Goal: Transaction & Acquisition: Purchase product/service

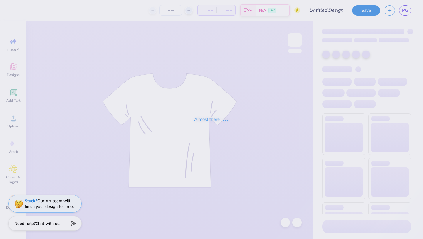
type input "Phoenix Week Hoodies"
type input "24"
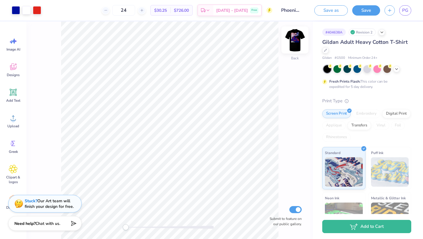
click at [297, 35] on img at bounding box center [294, 39] width 23 height 23
click at [37, 8] on div at bounding box center [37, 10] width 8 height 8
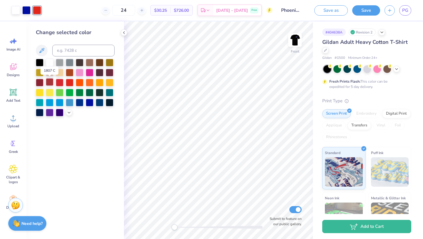
click at [50, 84] on div at bounding box center [50, 82] width 8 height 8
click at [67, 63] on div at bounding box center [70, 62] width 8 height 8
click at [60, 64] on div at bounding box center [60, 62] width 8 height 8
click at [111, 91] on div at bounding box center [110, 92] width 8 height 8
click at [110, 102] on div at bounding box center [110, 102] width 8 height 8
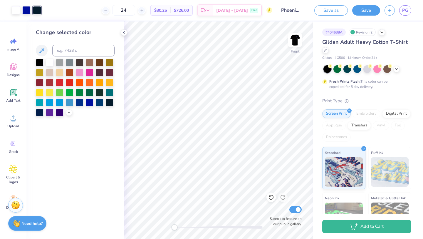
click at [104, 102] on div at bounding box center [75, 88] width 79 height 58
click at [103, 102] on div at bounding box center [100, 102] width 8 height 8
click at [79, 102] on div at bounding box center [80, 102] width 8 height 8
click at [70, 93] on div at bounding box center [70, 92] width 8 height 8
click at [63, 82] on div at bounding box center [60, 82] width 8 height 8
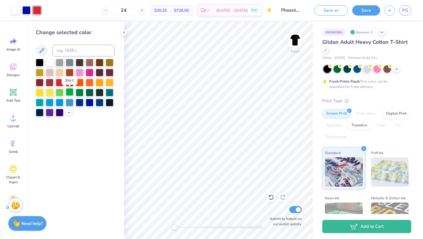
click at [69, 91] on div at bounding box center [70, 92] width 8 height 8
click at [41, 82] on div at bounding box center [40, 82] width 8 height 8
click at [48, 82] on div at bounding box center [50, 82] width 8 height 8
click at [53, 82] on div at bounding box center [50, 82] width 8 height 8
click at [56, 83] on div at bounding box center [60, 82] width 8 height 8
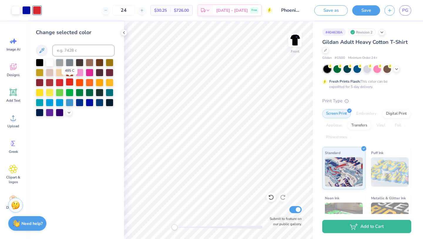
click at [69, 80] on div at bounding box center [70, 82] width 8 height 8
click at [48, 84] on div at bounding box center [50, 82] width 8 height 8
click at [73, 85] on div at bounding box center [70, 82] width 8 height 8
click at [293, 53] on div "Front" at bounding box center [295, 43] width 14 height 21
click at [296, 38] on img at bounding box center [294, 39] width 23 height 23
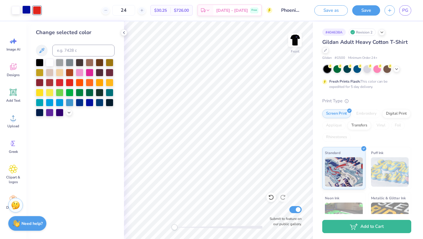
click at [23, 10] on div at bounding box center [26, 10] width 8 height 8
click at [68, 62] on div at bounding box center [70, 62] width 8 height 8
click at [38, 11] on div at bounding box center [37, 10] width 8 height 8
click at [111, 103] on div at bounding box center [110, 102] width 8 height 8
click at [70, 110] on icon at bounding box center [69, 112] width 5 height 5
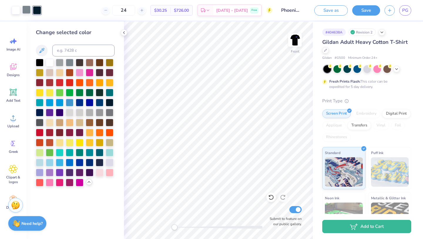
click at [26, 9] on div at bounding box center [26, 10] width 8 height 8
click at [68, 84] on div at bounding box center [70, 82] width 8 height 8
click at [39, 15] on div "Art colors" at bounding box center [20, 10] width 41 height 21
click at [39, 12] on div at bounding box center [37, 10] width 8 height 8
click at [97, 79] on div at bounding box center [100, 82] width 8 height 8
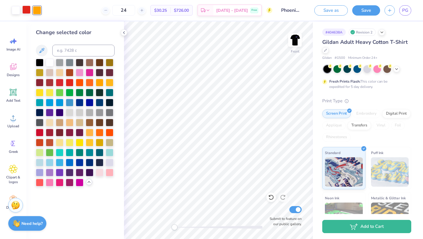
click at [26, 11] on div at bounding box center [26, 10] width 8 height 8
click at [112, 103] on div at bounding box center [110, 102] width 8 height 8
click at [41, 62] on div at bounding box center [40, 62] width 8 height 8
click at [36, 10] on div at bounding box center [37, 10] width 8 height 8
click at [67, 64] on div at bounding box center [70, 62] width 8 height 8
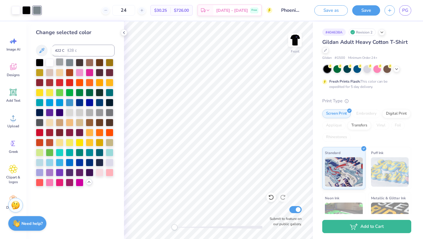
click at [59, 62] on div at bounding box center [60, 62] width 8 height 8
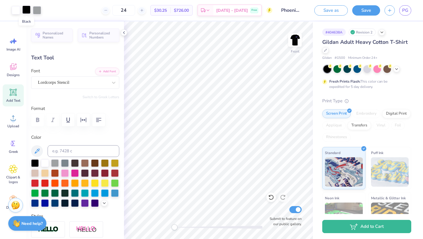
click at [27, 12] on div at bounding box center [26, 10] width 8 height 8
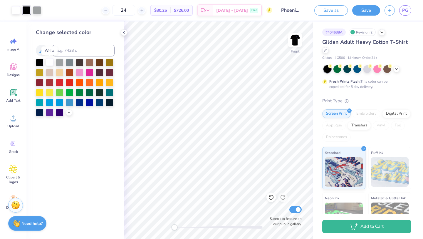
click at [50, 63] on div at bounding box center [50, 62] width 8 height 8
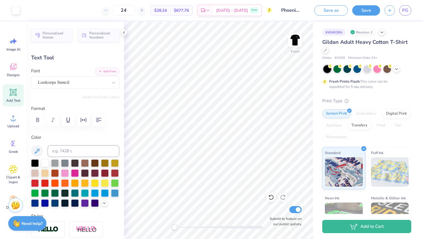
type input "7.92"
type input "1.05"
click at [14, 10] on div "24 $28.24 Per Item $677.76 Total Est. Delivery [DATE] - [DATE] Free Design Titl…" at bounding box center [211, 10] width 423 height 21
click at [65, 163] on div at bounding box center [65, 163] width 8 height 8
type input "15.28"
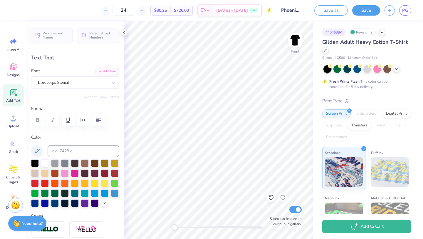
scroll to position [0, 1]
click at [65, 162] on div at bounding box center [65, 163] width 8 height 8
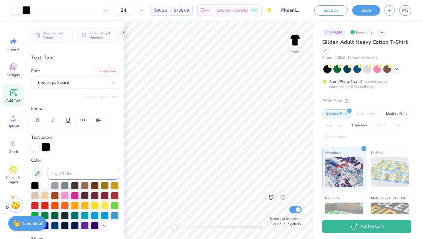
type input "11.07"
type input "0.62"
type input "16.56"
click at [62, 184] on div at bounding box center [65, 185] width 8 height 8
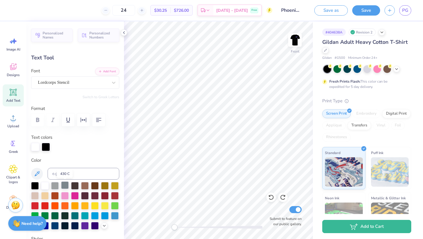
click at [64, 185] on div at bounding box center [65, 185] width 8 height 8
click at [40, 11] on div at bounding box center [37, 10] width 8 height 8
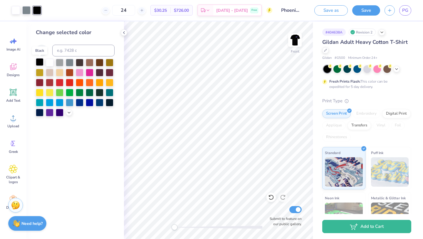
click at [42, 61] on div at bounding box center [40, 62] width 8 height 8
click at [39, 12] on div at bounding box center [37, 10] width 8 height 8
click at [109, 62] on div at bounding box center [110, 62] width 8 height 8
click at [38, 10] on div at bounding box center [37, 10] width 8 height 8
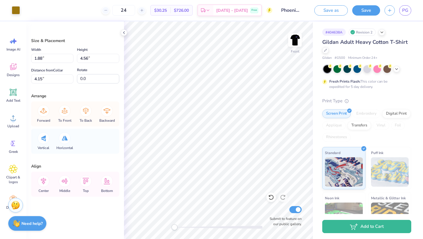
type input "1.88"
type input "4.56"
type input "4.15"
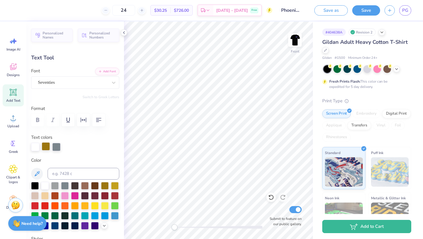
click at [45, 145] on div at bounding box center [46, 146] width 8 height 8
click at [36, 10] on div at bounding box center [37, 10] width 8 height 8
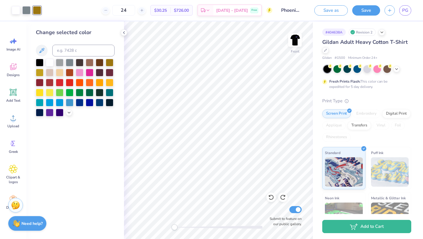
click at [37, 9] on div at bounding box center [37, 10] width 8 height 8
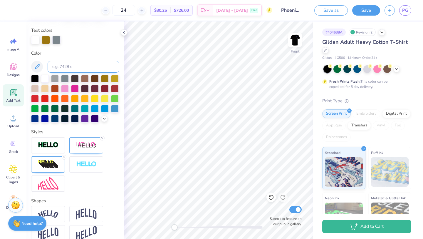
scroll to position [129, 0]
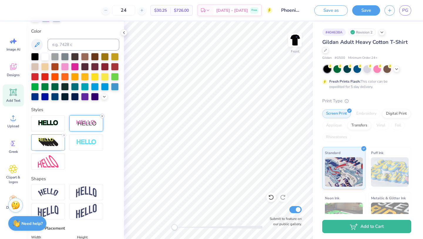
click at [102, 116] on icon at bounding box center [102, 116] width 4 height 4
type input "7.53"
type input "2.10"
type input "6.39"
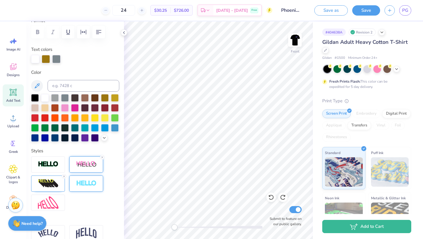
scroll to position [64, 0]
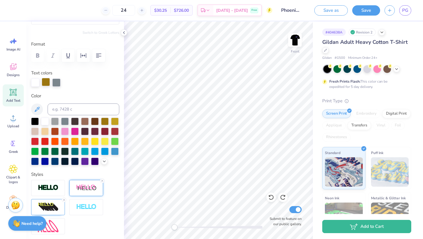
click at [46, 78] on div at bounding box center [46, 82] width 8 height 8
click at [67, 120] on div at bounding box center [65, 121] width 8 height 8
type input "7.48"
type input "2.25"
type input "4.27"
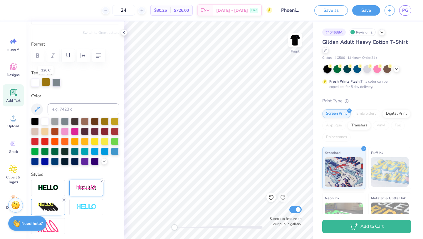
click at [47, 84] on div at bounding box center [46, 82] width 8 height 8
click at [62, 121] on div at bounding box center [65, 121] width 8 height 8
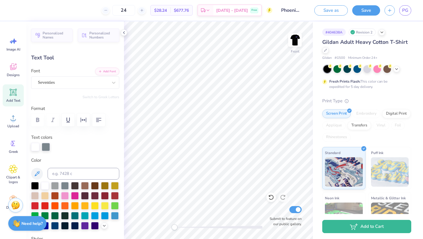
type input "7.53"
type input "2.10"
type input "6.39"
click at [293, 38] on img at bounding box center [294, 39] width 23 height 23
click at [293, 38] on img at bounding box center [295, 40] width 12 height 12
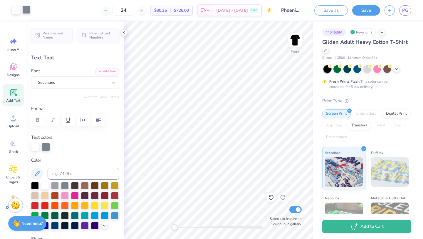
click at [26, 11] on div at bounding box center [26, 10] width 8 height 8
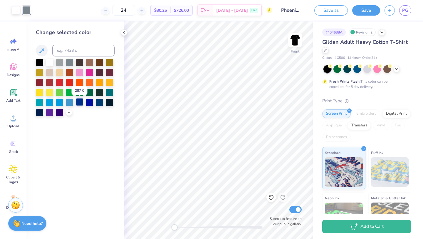
click at [81, 103] on div at bounding box center [80, 102] width 8 height 8
click at [70, 105] on div at bounding box center [70, 102] width 8 height 8
click at [76, 102] on div at bounding box center [80, 102] width 8 height 8
click at [40, 83] on div at bounding box center [40, 82] width 8 height 8
click at [52, 84] on div at bounding box center [50, 82] width 8 height 8
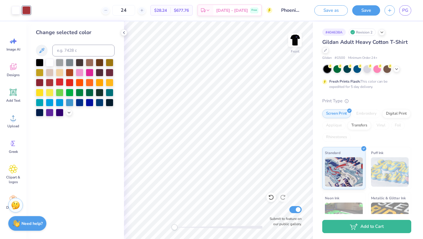
click at [60, 84] on div at bounding box center [60, 82] width 8 height 8
click at [68, 84] on div at bounding box center [70, 82] width 8 height 8
click at [62, 84] on div at bounding box center [60, 82] width 8 height 8
click at [66, 83] on div at bounding box center [70, 82] width 8 height 8
click at [99, 133] on div "Change selected color" at bounding box center [74, 129] width 97 height 217
